Goal: Information Seeking & Learning: Check status

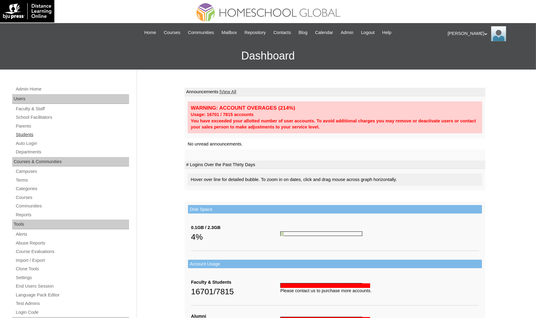
click at [30, 134] on link "Students" at bounding box center [72, 135] width 114 height 8
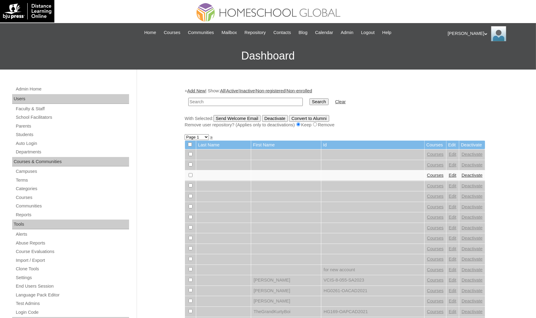
click at [212, 101] on input "text" at bounding box center [245, 102] width 114 height 8
paste input "[PERSON_NAME]"
type input "[PERSON_NAME]"
click at [309, 98] on input "Search" at bounding box center [318, 101] width 19 height 7
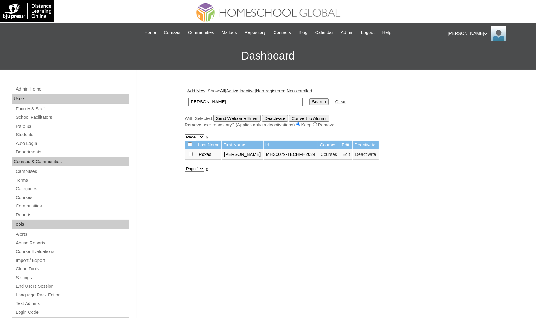
click at [6, 229] on div "Admin Home Users Faculty & Staff School Facilitators Parents Students Auto Logi…" at bounding box center [71, 273] width 131 height 409
click at [320, 154] on link "Courses" at bounding box center [328, 154] width 17 height 5
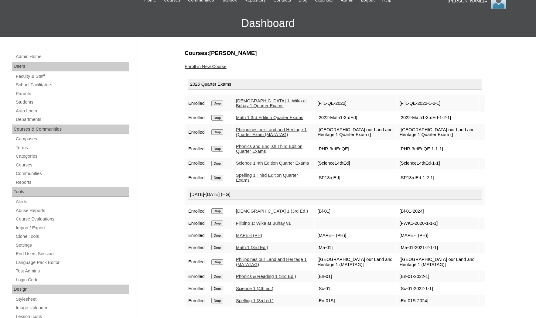
scroll to position [46, 0]
